Goal: Task Accomplishment & Management: Complete application form

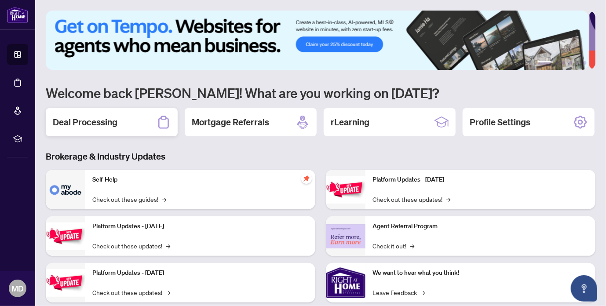
click at [100, 122] on h2 "Deal Processing" at bounding box center [85, 122] width 65 height 12
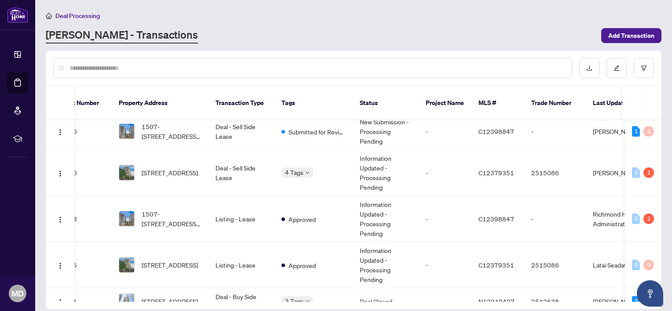
scroll to position [0, 49]
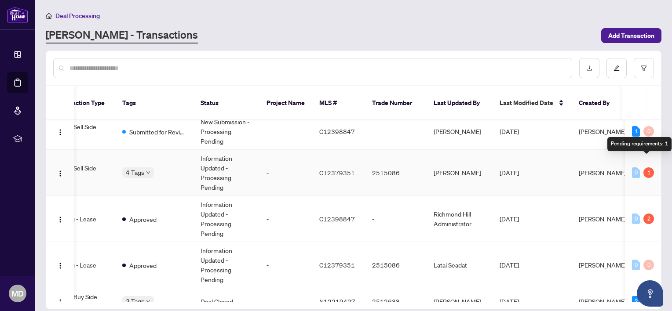
click at [605, 168] on div "1" at bounding box center [648, 173] width 11 height 11
click at [605, 140] on div "Pending requirements: 1" at bounding box center [639, 144] width 64 height 14
click at [605, 146] on div "Pending requirements: 1" at bounding box center [639, 144] width 64 height 14
click at [605, 168] on div "1" at bounding box center [648, 173] width 11 height 11
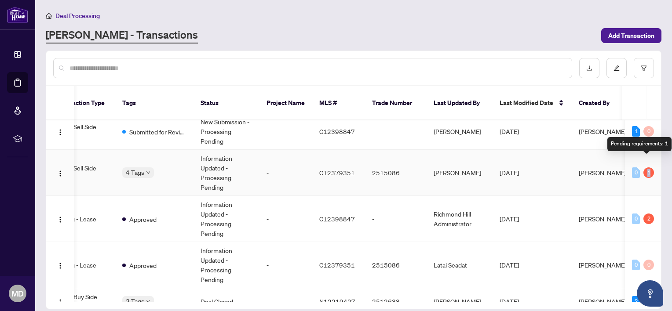
click at [605, 168] on div "1" at bounding box center [648, 173] width 11 height 11
drag, startPoint x: 645, startPoint y: 163, endPoint x: 639, endPoint y: 164, distance: 6.6
click at [605, 168] on div "1" at bounding box center [648, 173] width 11 height 11
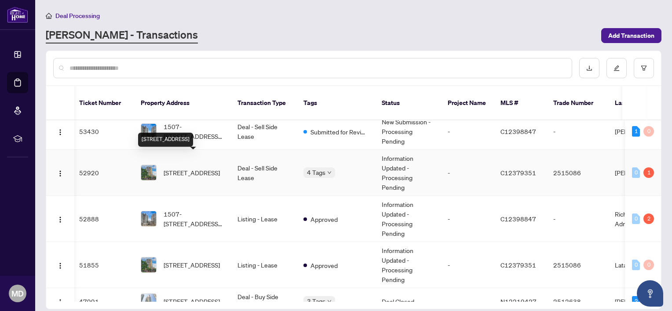
click at [190, 168] on span "[STREET_ADDRESS]" at bounding box center [192, 173] width 56 height 10
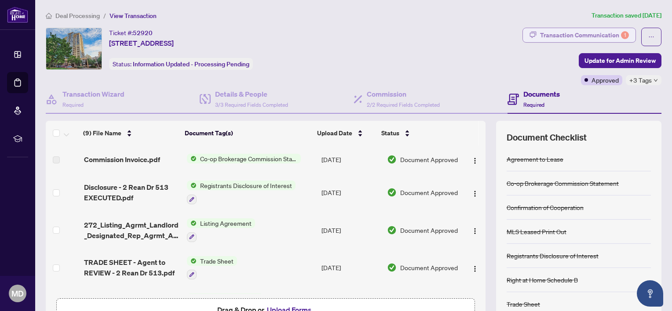
click at [599, 37] on div "Transaction Communication 1" at bounding box center [584, 35] width 89 height 14
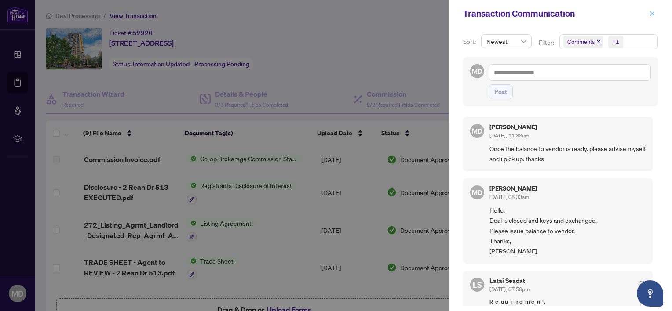
click at [605, 15] on icon "close" at bounding box center [652, 14] width 6 height 6
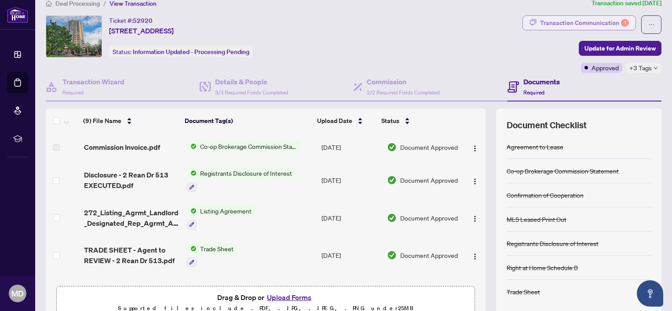
click at [579, 22] on div "Transaction Communication 1" at bounding box center [584, 23] width 89 height 14
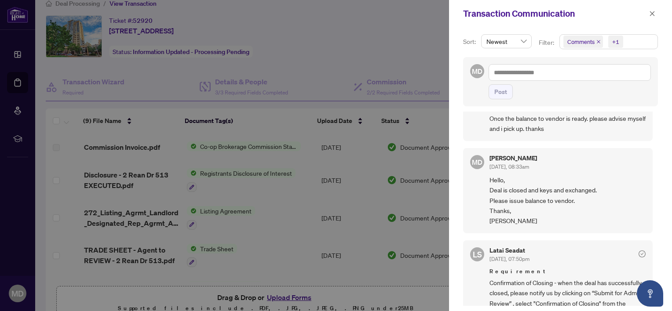
scroll to position [44, 0]
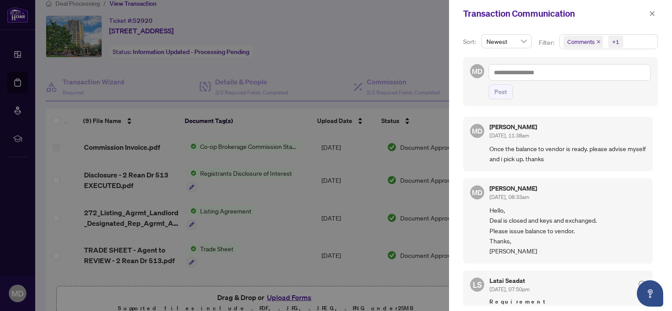
click at [434, 49] on div at bounding box center [336, 155] width 672 height 311
click at [605, 13] on icon "close" at bounding box center [652, 14] width 6 height 6
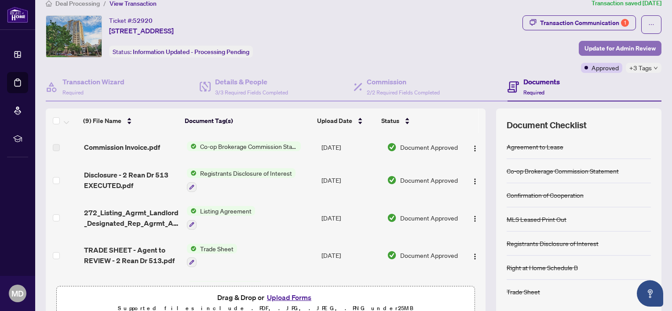
click at [605, 49] on span "Update for Admin Review" at bounding box center [619, 48] width 71 height 14
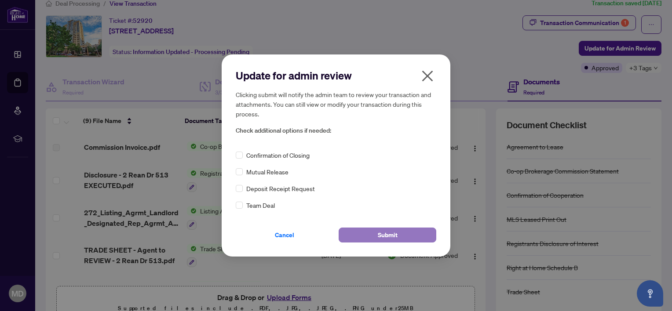
click at [402, 232] on button "Submit" at bounding box center [388, 235] width 98 height 15
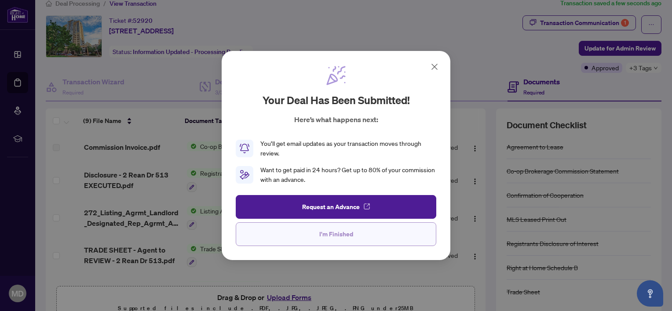
click at [344, 234] on span "I'm Finished" at bounding box center [336, 234] width 34 height 14
